Goal: Task Accomplishment & Management: Complete application form

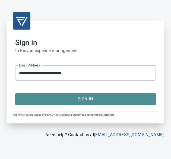
click at [73, 99] on span "Sign In" at bounding box center [85, 99] width 129 height 7
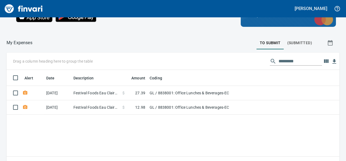
scroll to position [54, 0]
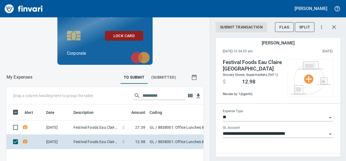
scroll to position [93, 188]
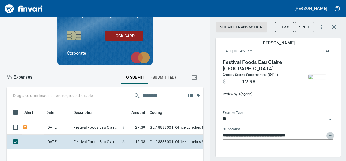
click at [171, 136] on icon "Open" at bounding box center [330, 136] width 7 height 7
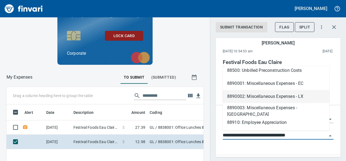
scroll to position [514, 0]
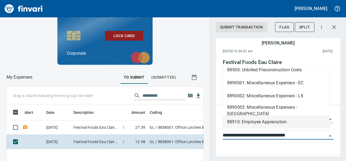
click at [171, 122] on li "88910: Employee Appreciation" at bounding box center [276, 122] width 107 height 13
type input "**********"
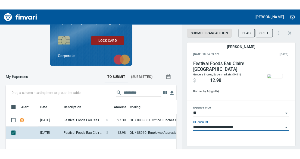
scroll to position [11, 0]
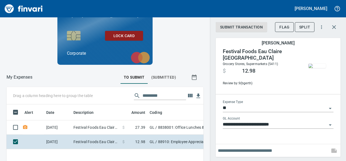
click at [171, 151] on input "text" at bounding box center [273, 151] width 110 height 9
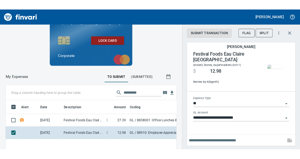
scroll to position [91, 139]
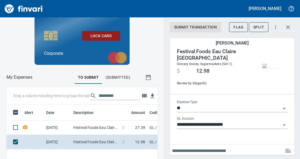
type input "*"
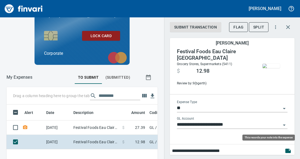
type input "**********"
click at [171, 150] on icon "button" at bounding box center [287, 151] width 5 height 4
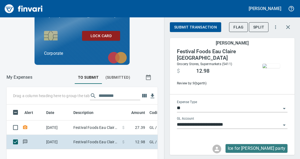
click at [171, 27] on span "Submit Transaction" at bounding box center [195, 27] width 43 height 7
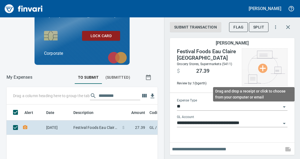
scroll to position [5, 0]
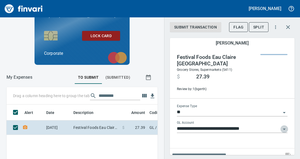
click at [171, 126] on icon "Open" at bounding box center [284, 129] width 7 height 7
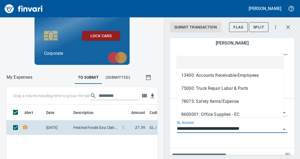
scroll to position [91, 139]
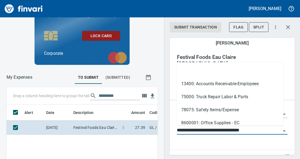
click at [171, 61] on div at bounding box center [269, 74] width 37 height 40
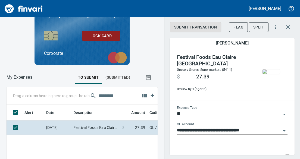
click at [171, 132] on icon "Open" at bounding box center [284, 131] width 7 height 7
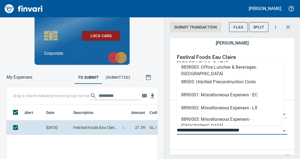
scroll to position [514, 0]
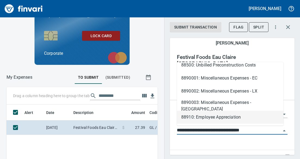
click at [171, 118] on li "88910: Employee Appreciation" at bounding box center [230, 117] width 107 height 13
type input "**********"
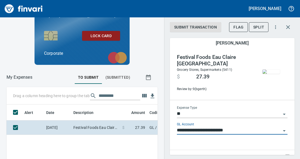
scroll to position [13, 0]
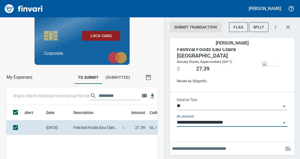
click at [171, 149] on input "text" at bounding box center [227, 149] width 110 height 9
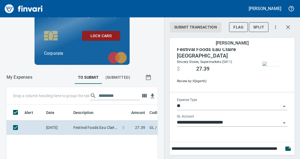
scroll to position [91, 139]
type input "**********"
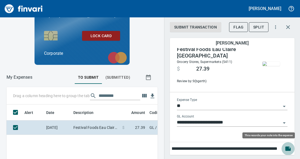
drag, startPoint x: 283, startPoint y: 148, endPoint x: 278, endPoint y: 138, distance: 10.7
click at [171, 148] on icon "button" at bounding box center [287, 149] width 5 height 4
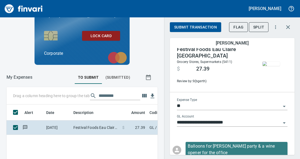
scroll to position [91, 134]
click at [171, 26] on span "Submit Transaction" at bounding box center [195, 27] width 43 height 7
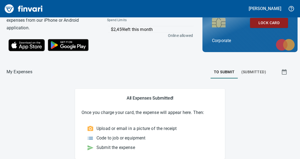
scroll to position [29, 0]
